Goal: Transaction & Acquisition: Purchase product/service

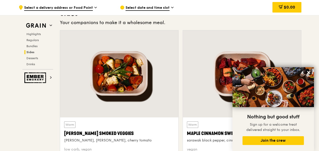
scroll to position [1157, 0]
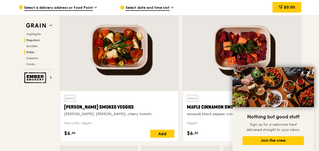
click at [39, 40] on span "Regulars" at bounding box center [32, 40] width 13 height 4
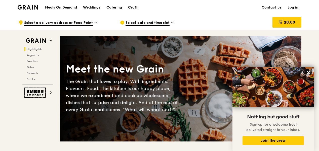
scroll to position [0, 0]
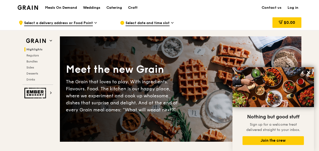
click at [64, 6] on h1 "Meals On Demand" at bounding box center [61, 7] width 32 height 5
click at [64, 8] on h1 "Meals On Demand" at bounding box center [61, 7] width 32 height 5
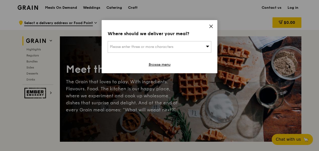
click at [209, 26] on icon at bounding box center [211, 26] width 5 height 5
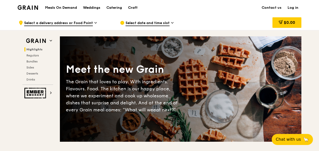
click at [72, 8] on h1 "Meals On Demand" at bounding box center [61, 7] width 32 height 5
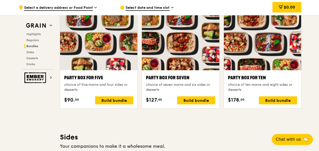
scroll to position [981, 0]
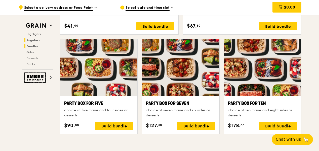
click at [38, 40] on span "Regulars" at bounding box center [32, 40] width 13 height 4
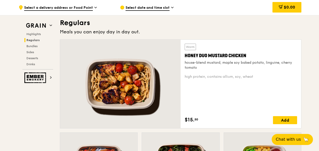
scroll to position [331, 0]
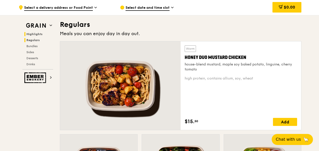
click at [37, 33] on span "Highlights" at bounding box center [34, 34] width 16 height 4
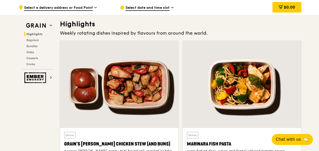
scroll to position [142, 0]
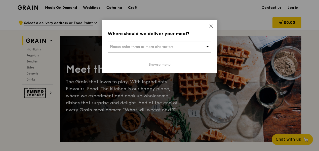
click at [155, 65] on link "Browse menu" at bounding box center [160, 64] width 22 height 5
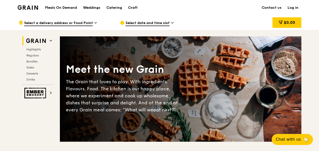
click at [65, 8] on h1 "Meals On Demand" at bounding box center [61, 7] width 32 height 5
click at [65, 6] on h1 "Meals On Demand" at bounding box center [61, 7] width 32 height 5
click at [109, 6] on div "Catering" at bounding box center [114, 7] width 16 height 15
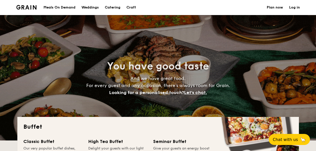
select select
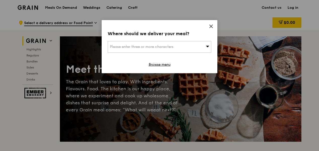
click at [211, 25] on icon at bounding box center [211, 26] width 5 height 5
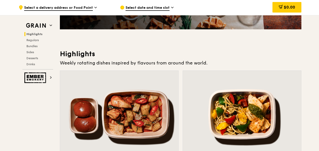
scroll to position [25, 0]
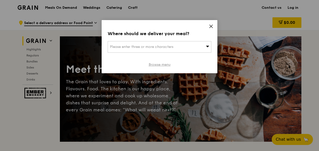
click at [164, 65] on link "Browse menu" at bounding box center [160, 64] width 22 height 5
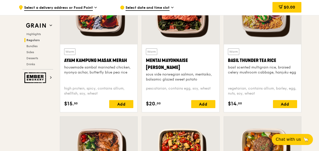
scroll to position [428, 0]
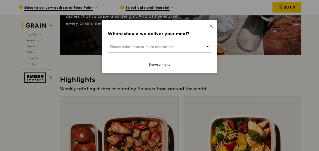
scroll to position [101, 0]
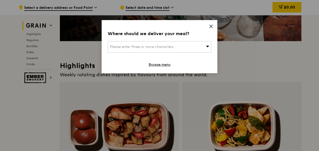
click at [210, 26] on icon at bounding box center [210, 26] width 3 height 3
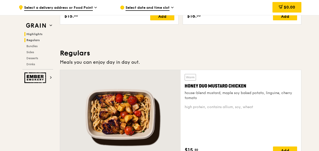
click at [36, 40] on span "Regulars" at bounding box center [32, 40] width 13 height 4
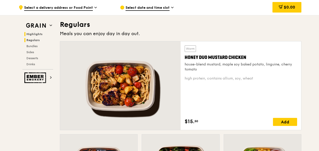
click at [36, 34] on span "Highlights" at bounding box center [34, 34] width 16 height 4
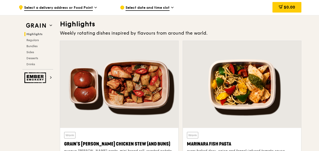
scroll to position [142, 0]
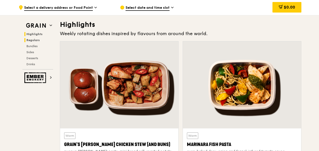
click at [34, 40] on span "Regulars" at bounding box center [32, 40] width 13 height 4
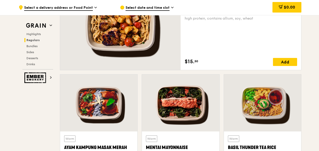
scroll to position [381, 0]
